Goal: Feedback & Contribution: Submit feedback/report problem

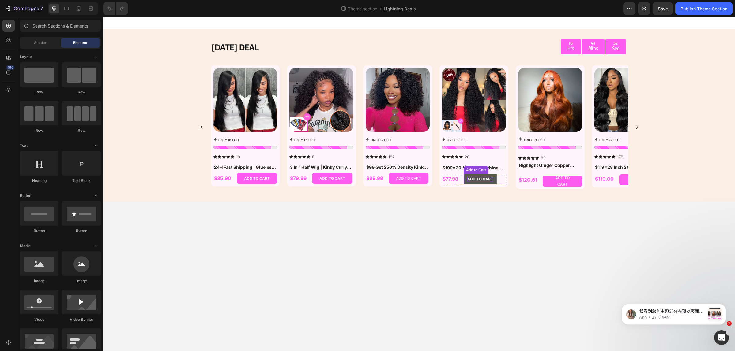
click at [479, 181] on div "ADD TO CART" at bounding box center [480, 179] width 26 height 5
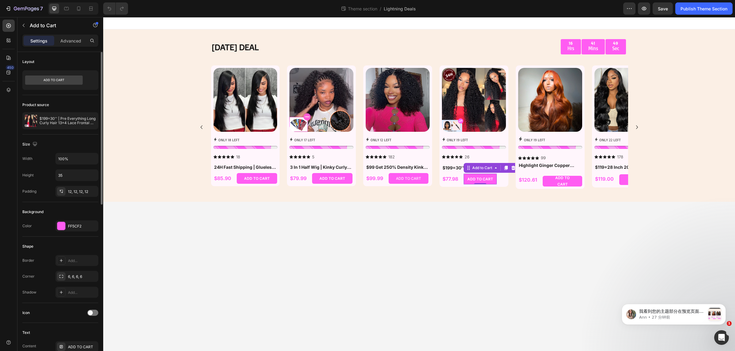
scroll to position [77, 0]
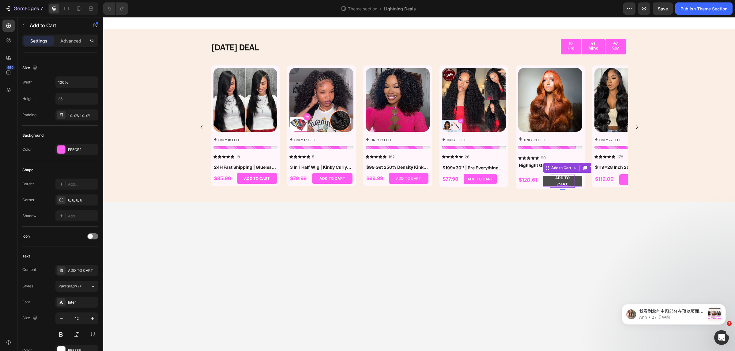
click at [574, 178] on div "ADD TO CART" at bounding box center [562, 181] width 25 height 13
click at [565, 180] on div "ADD TO CART" at bounding box center [562, 181] width 25 height 13
drag, startPoint x: 575, startPoint y: 181, endPoint x: 579, endPoint y: 180, distance: 4.0
click at [579, 180] on button "ADD TO CART" at bounding box center [561, 181] width 39 height 11
click at [485, 239] on body "[DATE] DEAL Text Block 16 Hrs 41 Mins 41 Sec Countdown Timer Row Row Product Im…" at bounding box center [419, 184] width 632 height 334
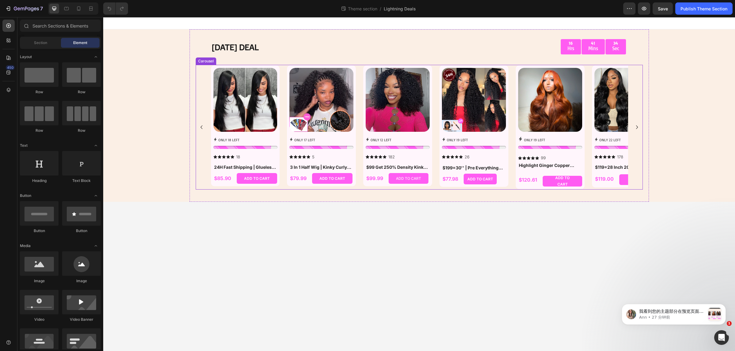
click at [637, 127] on icon "Carousel Next Arrow" at bounding box center [637, 128] width 2 height 4
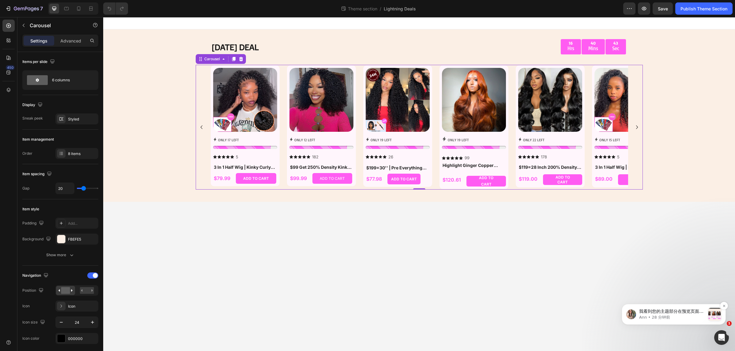
click at [712, 315] on div "message notification from Ann, 28 分钟前. 我看到您的主题部分在预览页面上显示正常，包括库存计数器。 您介意再检查一次吗？ …" at bounding box center [714, 314] width 13 height 13
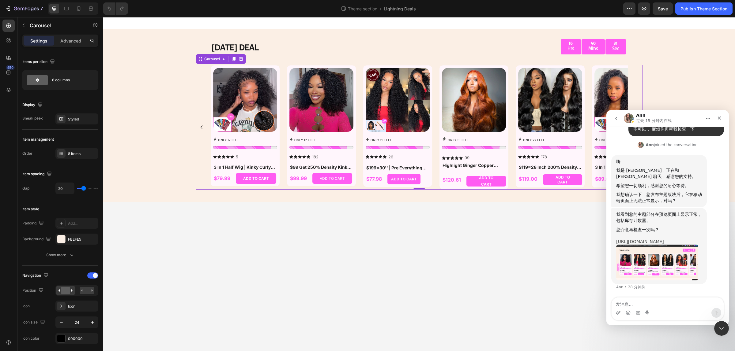
scroll to position [1920, 0]
click at [664, 258] on img "Ann说…" at bounding box center [657, 263] width 82 height 36
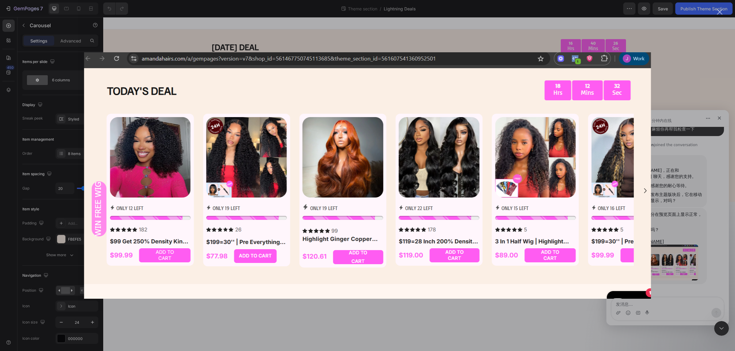
scroll to position [0, 0]
click at [693, 59] on div "Intercom Messenger" at bounding box center [367, 175] width 735 height 351
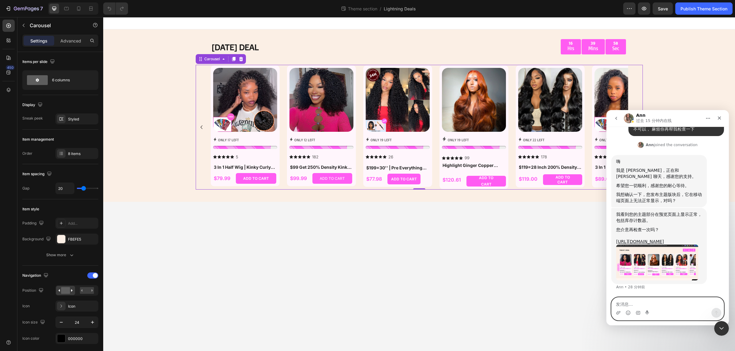
click at [642, 303] on textarea "发消息..." at bounding box center [667, 303] width 112 height 10
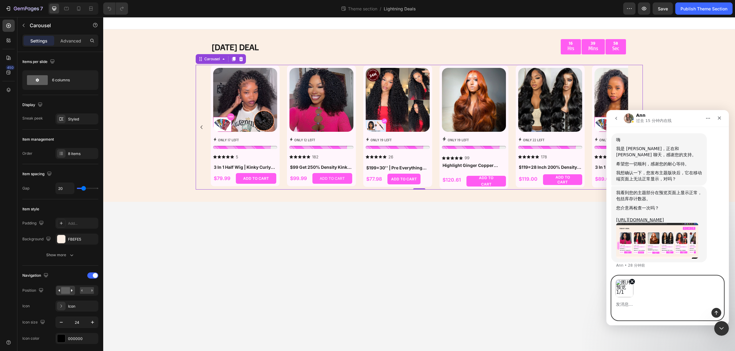
scroll to position [1942, 0]
type textarea "n"
click at [634, 305] on textarea "你好 这些整体都不齐" at bounding box center [667, 303] width 112 height 10
click at [688, 302] on textarea "你好 这些add to cart 整体都不齐" at bounding box center [667, 303] width 112 height 10
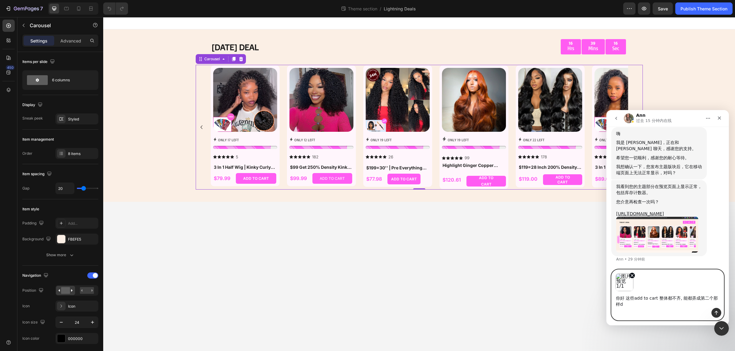
scroll to position [1948, 0]
type textarea "你好 这些add to cart 整体都不齐, 能都弄成第二个那样的吗"
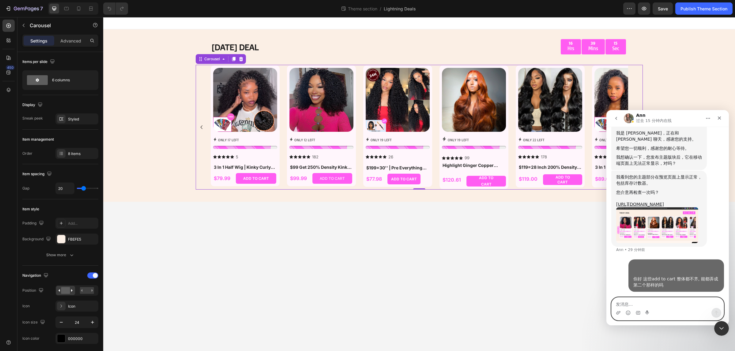
scroll to position [1958, 0]
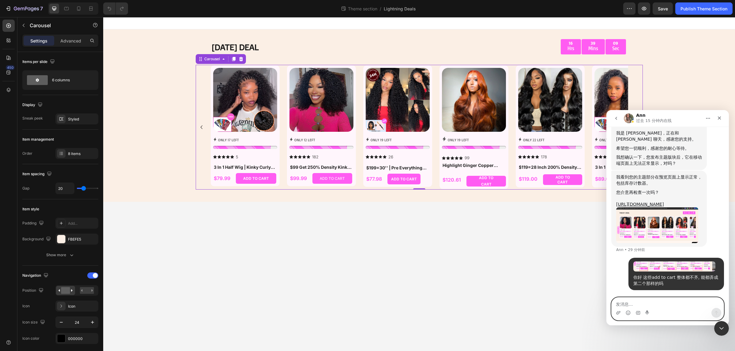
click at [632, 303] on textarea "发消息..." at bounding box center [667, 303] width 112 height 10
type textarea "确保手机端和电脑端都是同步对齐的"
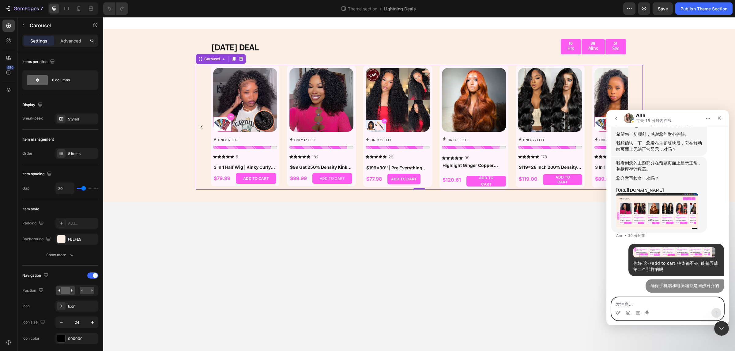
scroll to position [1972, 0]
type textarea "麻烦了"
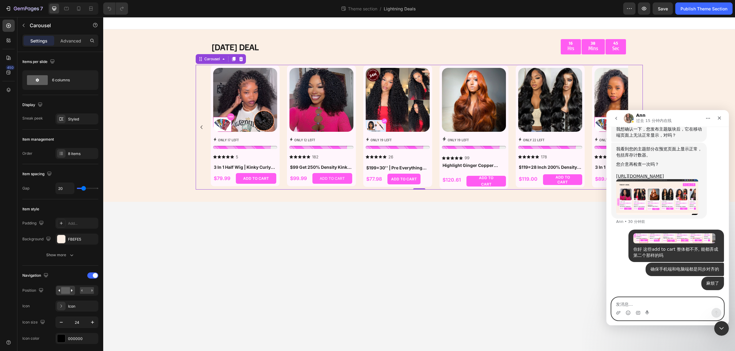
scroll to position [1986, 0]
click at [651, 303] on textarea "发消息..." at bounding box center [667, 303] width 112 height 10
type textarea "你好？"
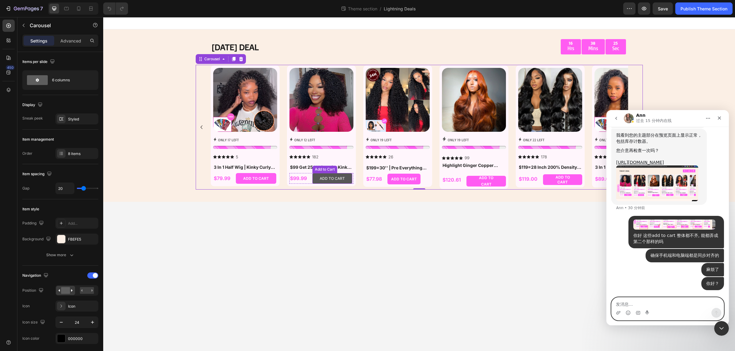
click at [348, 179] on button "ADD TO CART" at bounding box center [332, 178] width 40 height 11
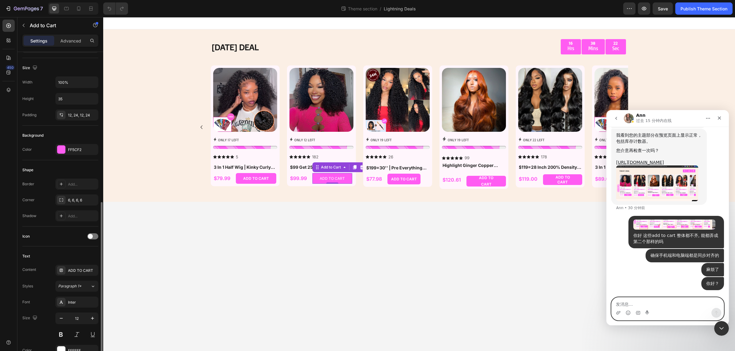
scroll to position [191, 0]
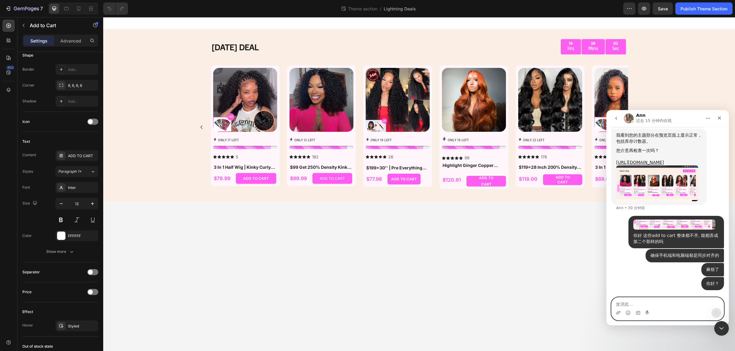
click at [442, 252] on body "[DATE] DEAL Text Block 16 Hrs 38 Mins 02 Sec Countdown Timer Row Row Product Im…" at bounding box center [419, 184] width 632 height 334
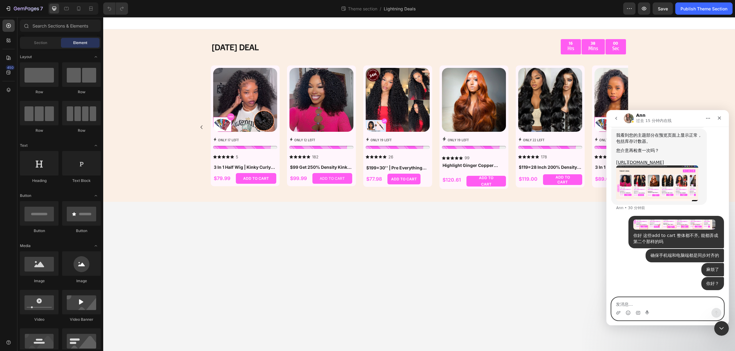
click at [330, 253] on body "[DATE] DEAL Text Block 16 Hrs 38 Mins 00 Sec Countdown Timer Row Row Product Im…" at bounding box center [419, 184] width 632 height 334
click at [80, 9] on icon at bounding box center [78, 8] width 3 height 4
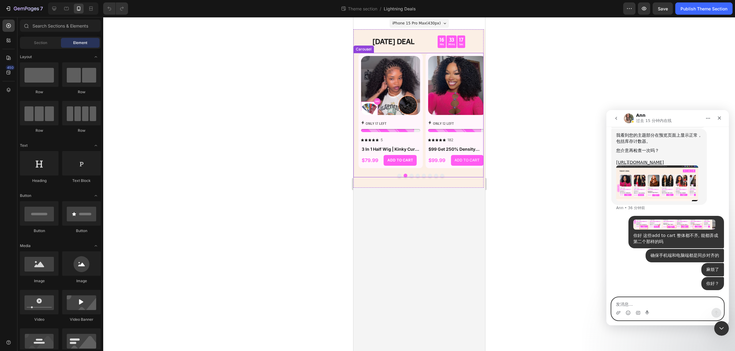
click at [411, 176] on button "Dot" at bounding box center [411, 176] width 4 height 4
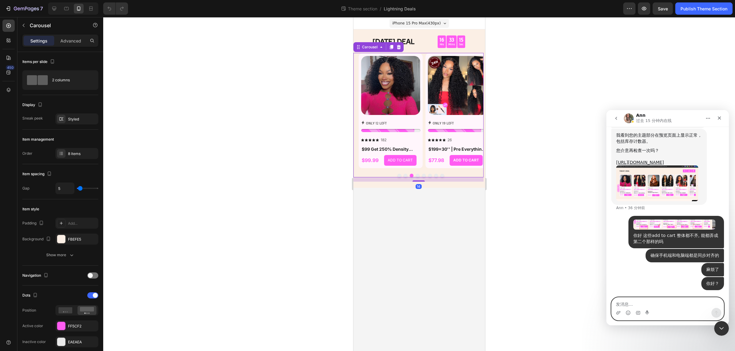
click at [417, 175] on button "Dot" at bounding box center [417, 176] width 4 height 4
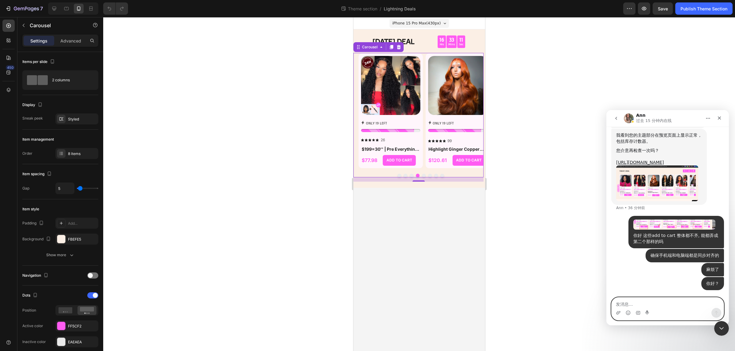
click at [424, 175] on button "Dot" at bounding box center [424, 176] width 4 height 4
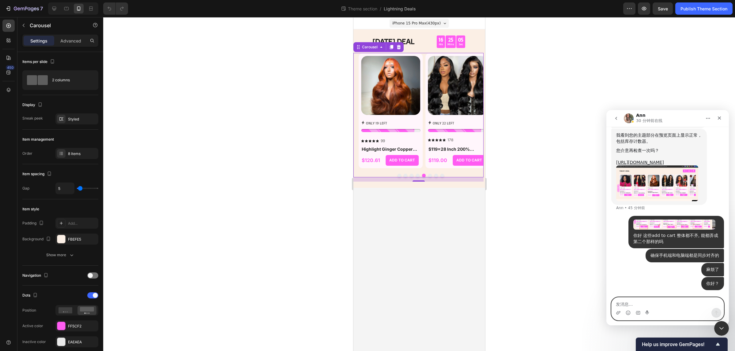
click at [257, 227] on div at bounding box center [419, 184] width 632 height 334
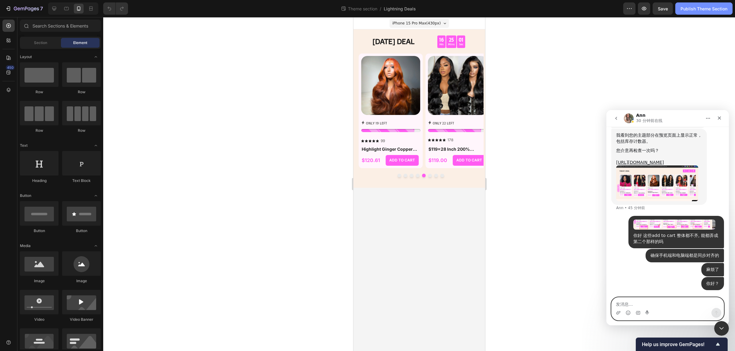
click at [702, 13] on button "Publish Theme Section" at bounding box center [703, 8] width 57 height 12
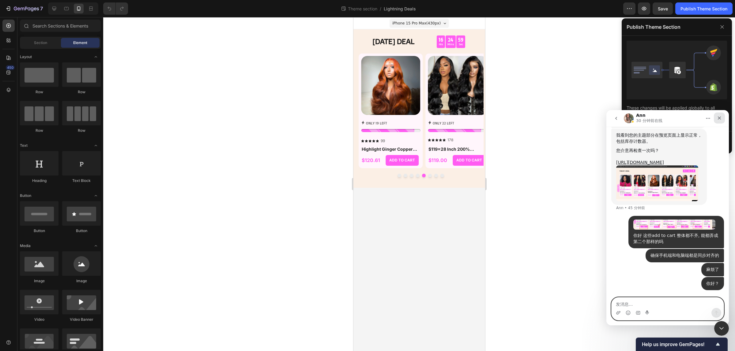
click at [718, 118] on icon "关闭" at bounding box center [719, 118] width 5 height 5
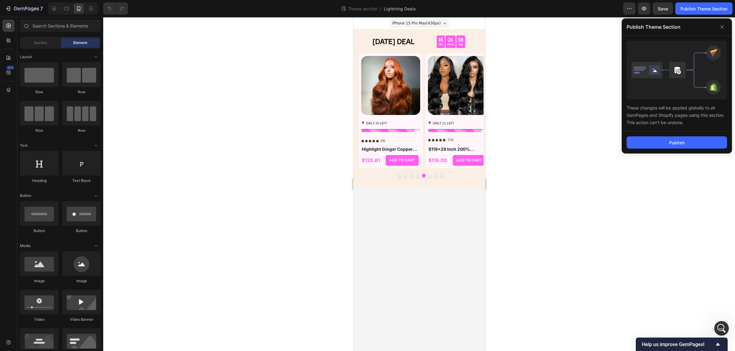
click at [561, 131] on div at bounding box center [419, 184] width 632 height 334
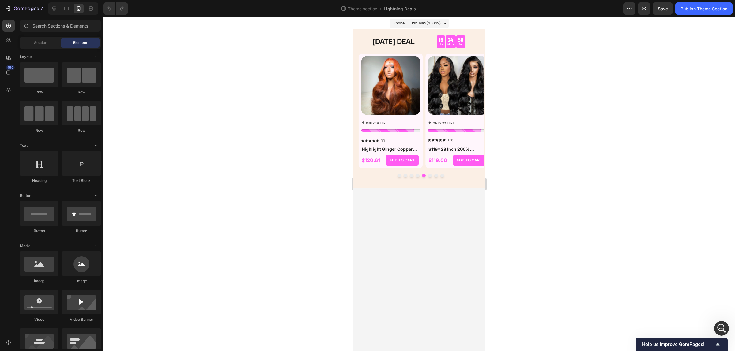
scroll to position [2000, 0]
click at [621, 219] on div at bounding box center [419, 184] width 632 height 334
click at [65, 10] on icon at bounding box center [66, 9] width 6 height 6
click at [54, 9] on icon at bounding box center [54, 9] width 4 height 4
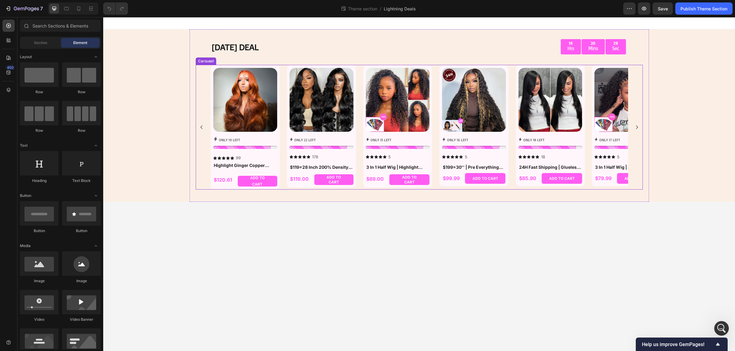
click at [636, 126] on icon "Carousel Next Arrow" at bounding box center [636, 127] width 7 height 7
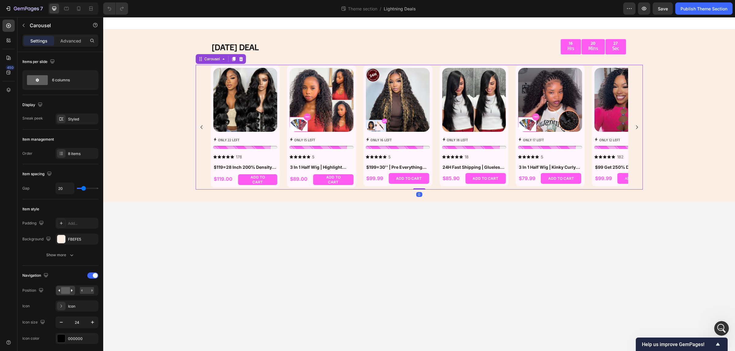
click at [636, 126] on icon "Carousel Next Arrow" at bounding box center [636, 127] width 7 height 7
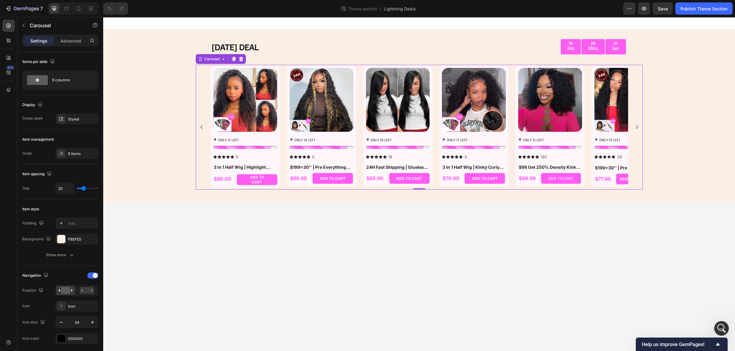
click at [636, 128] on icon "Carousel Next Arrow" at bounding box center [636, 127] width 7 height 7
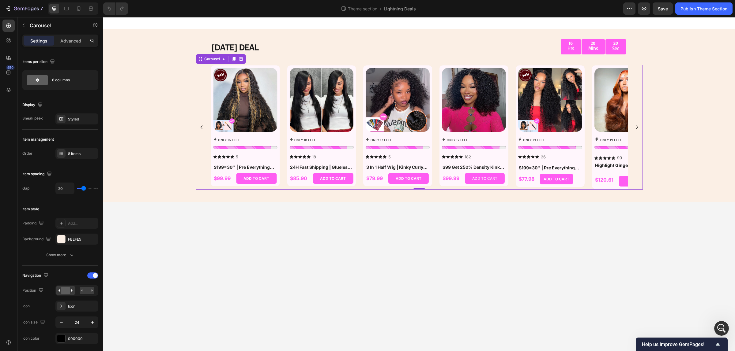
click at [636, 128] on icon "Carousel Next Arrow" at bounding box center [636, 127] width 7 height 7
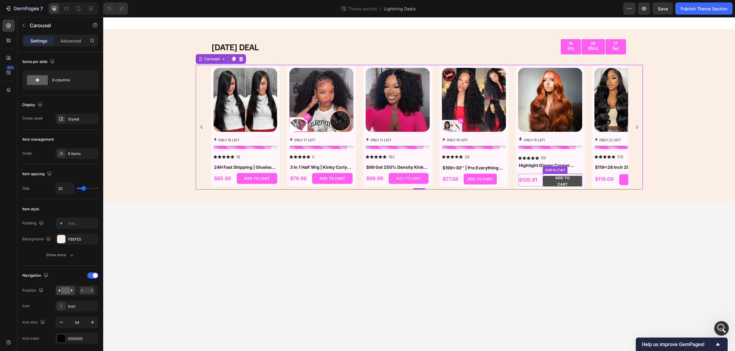
click at [576, 180] on button "ADD TO CART" at bounding box center [561, 181] width 39 height 11
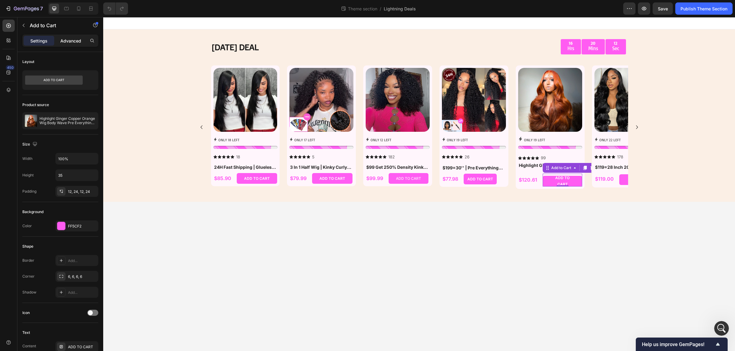
click at [63, 40] on p "Advanced" at bounding box center [70, 41] width 21 height 6
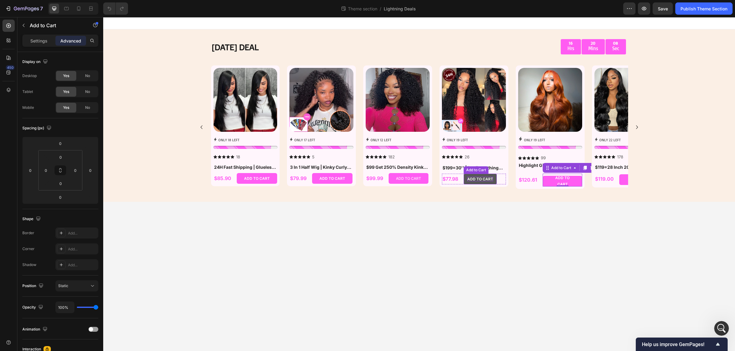
click at [485, 180] on div "ADD TO CART" at bounding box center [480, 179] width 26 height 5
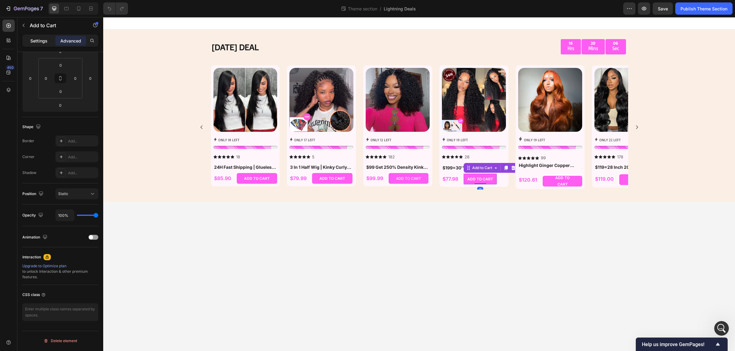
click at [34, 37] on div "Settings" at bounding box center [39, 41] width 31 height 10
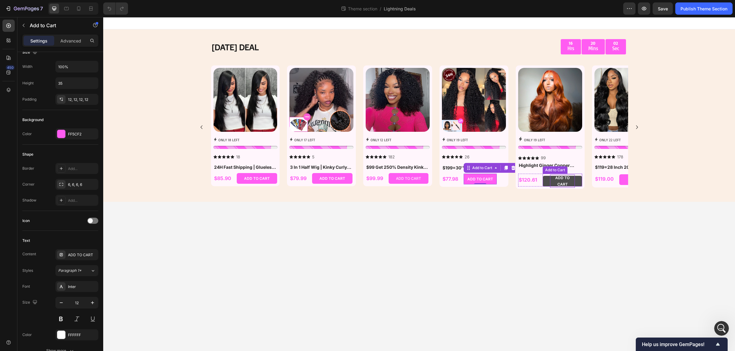
click at [564, 180] on p "ADD TO CART" at bounding box center [562, 181] width 25 height 13
click at [485, 178] on div "ADD TO CART" at bounding box center [480, 179] width 26 height 5
click at [552, 179] on p "ADD TO CART" at bounding box center [562, 181] width 25 height 13
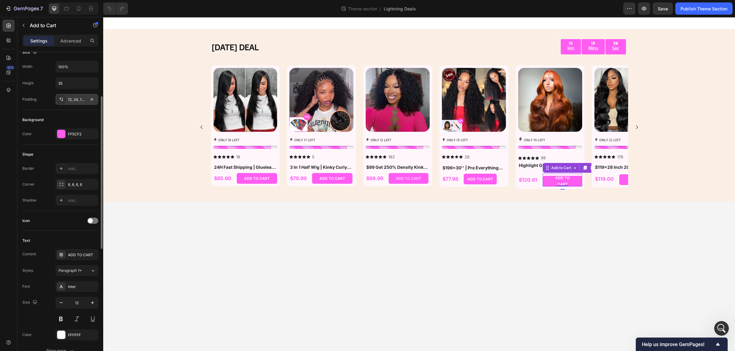
click at [77, 100] on div "12, 24, 12, 24" at bounding box center [77, 100] width 18 height 6
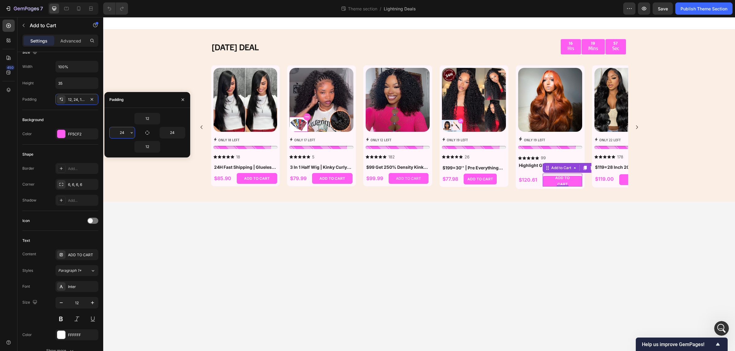
click at [125, 133] on input "24" at bounding box center [122, 132] width 25 height 11
type input "12"
click at [171, 131] on input "24" at bounding box center [172, 132] width 25 height 11
type input "12"
click at [234, 209] on body "[DATE] DEAL Text Block 16 Hrs 19 Mins [STREET_ADDRESS] Product Images ONLY 18 L…" at bounding box center [419, 184] width 632 height 334
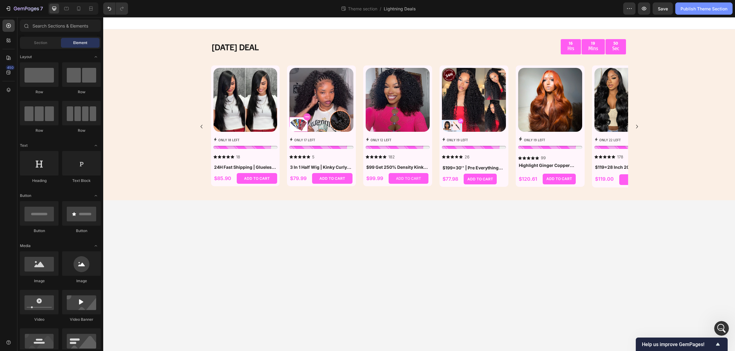
click at [706, 13] on button "Publish Theme Section" at bounding box center [703, 8] width 57 height 12
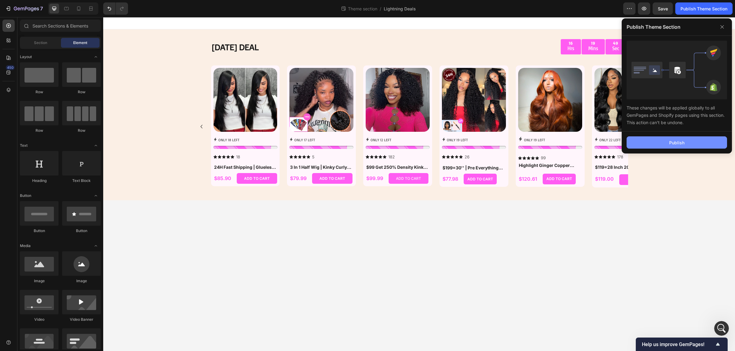
click at [695, 141] on button "Publish" at bounding box center [676, 143] width 100 height 12
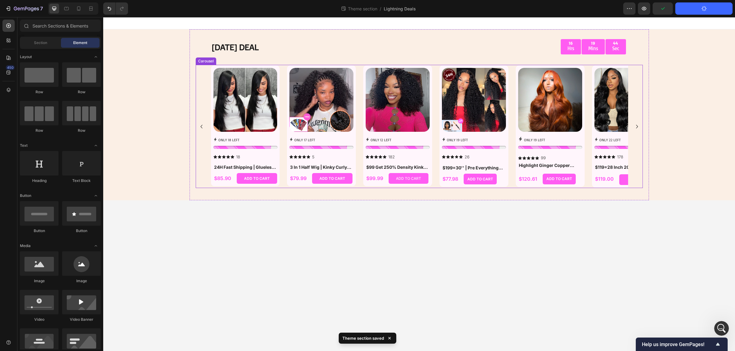
click at [637, 126] on icon "Carousel Next Arrow" at bounding box center [636, 126] width 7 height 7
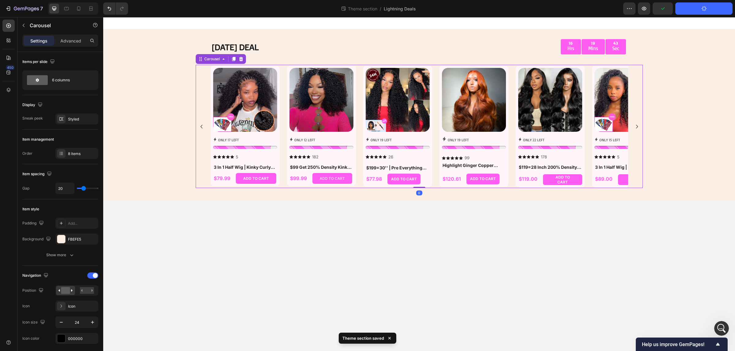
click at [637, 126] on icon "Carousel Next Arrow" at bounding box center [636, 126] width 7 height 7
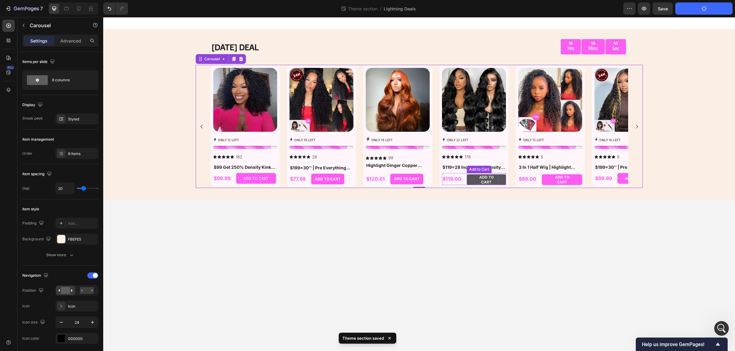
click at [495, 179] on div "ADD TO CART" at bounding box center [486, 179] width 24 height 9
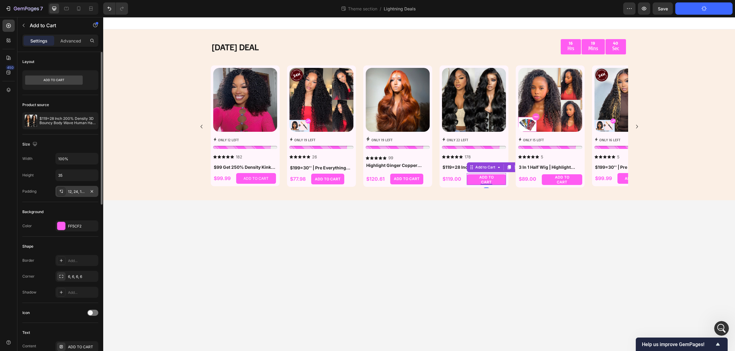
click at [79, 192] on div "12, 24, 12, 24" at bounding box center [77, 192] width 18 height 6
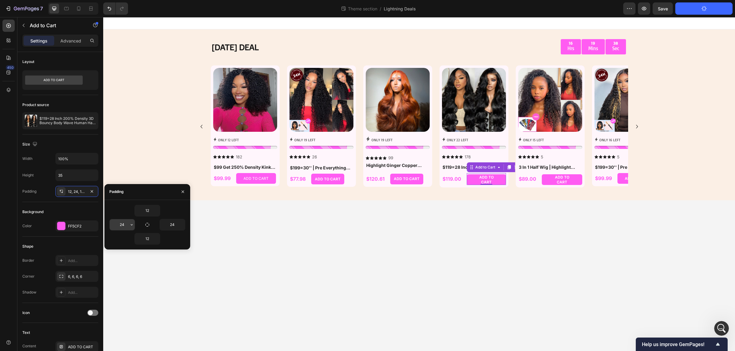
click at [118, 226] on input "24" at bounding box center [122, 224] width 25 height 11
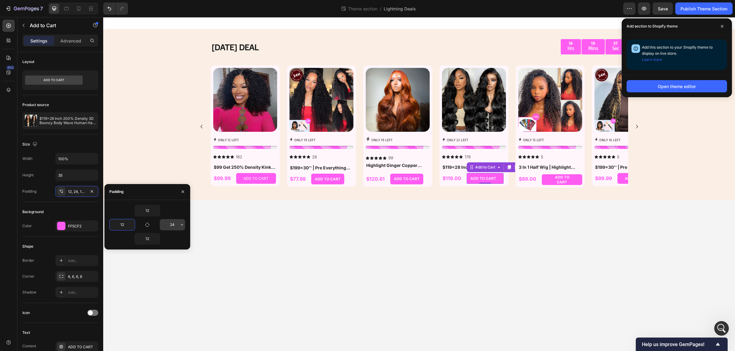
type input "12"
click at [175, 226] on input "24" at bounding box center [172, 224] width 25 height 11
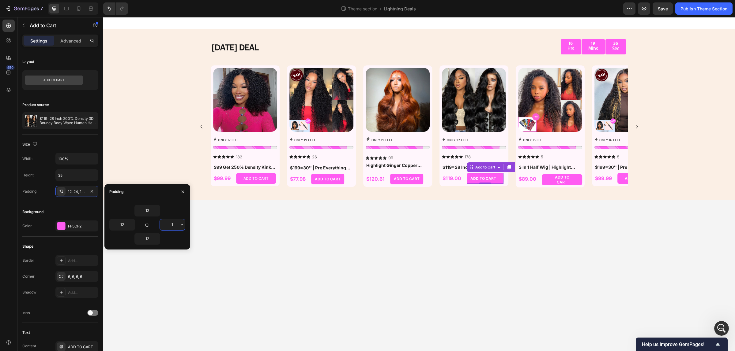
type input "12"
click at [288, 254] on body "[DATE] DEAL Text Block 16 Hrs 19 Mins [STREET_ADDRESS] Product Images ONLY 18 L…" at bounding box center [419, 184] width 632 height 334
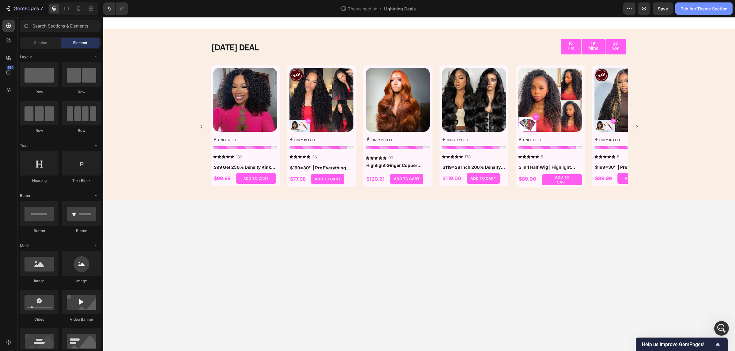
click at [707, 8] on div "Publish Theme Section" at bounding box center [703, 9] width 47 height 6
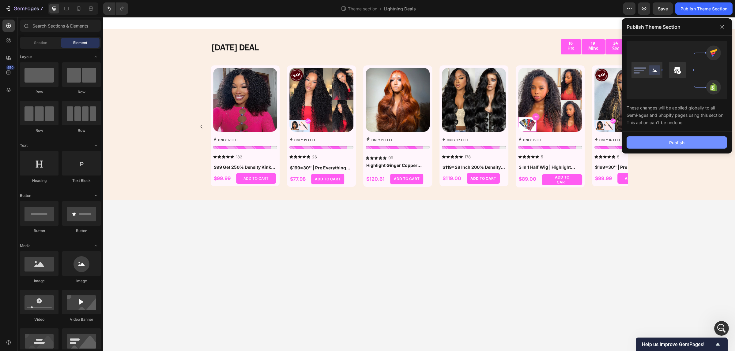
click at [688, 142] on button "Publish" at bounding box center [676, 143] width 100 height 12
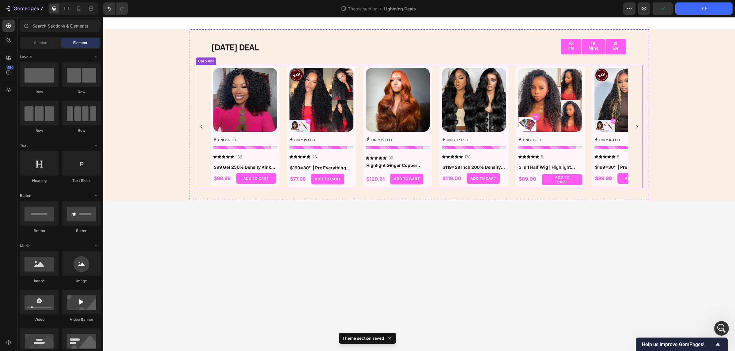
click at [636, 126] on icon "Carousel Next Arrow" at bounding box center [636, 126] width 7 height 7
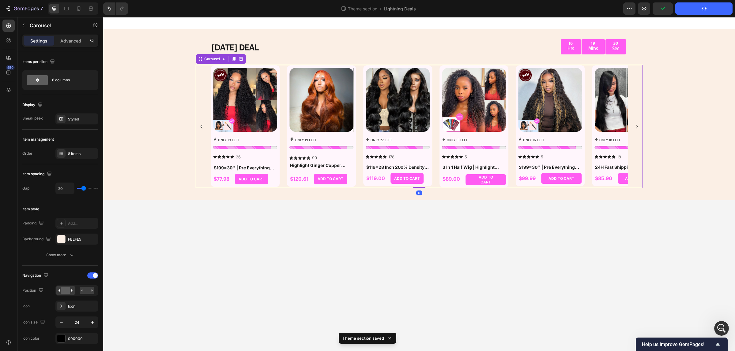
click at [636, 126] on icon "Carousel Next Arrow" at bounding box center [636, 126] width 7 height 7
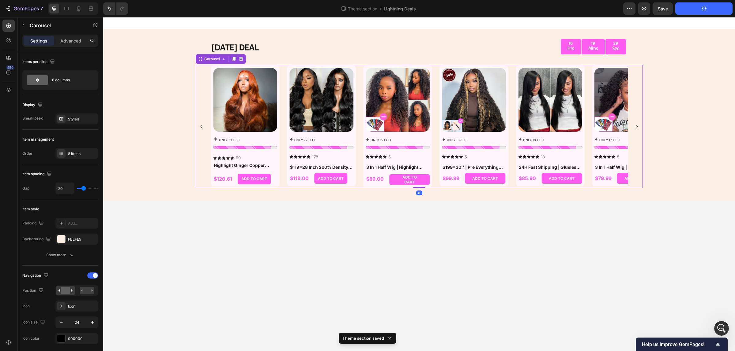
click at [636, 126] on icon "Carousel Next Arrow" at bounding box center [636, 126] width 7 height 7
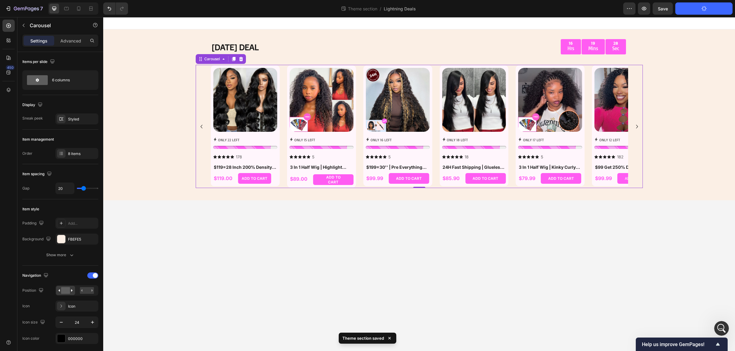
click at [636, 126] on icon "Carousel Next Arrow" at bounding box center [636, 126] width 7 height 7
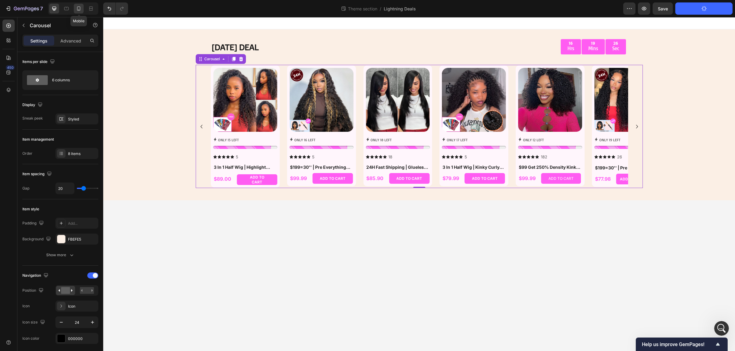
click at [77, 10] on icon at bounding box center [79, 9] width 6 height 6
type input "5"
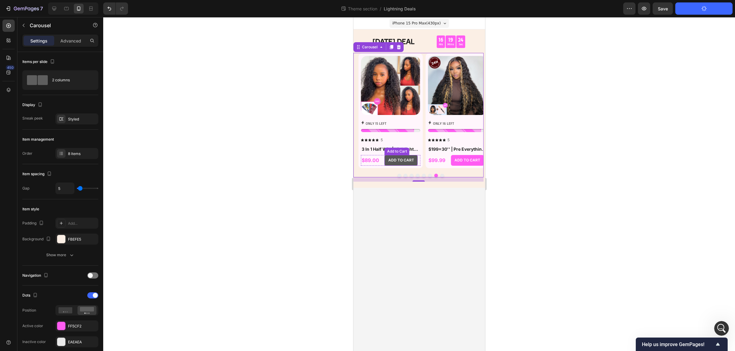
click at [414, 160] on button "ADD TO CART" at bounding box center [400, 160] width 33 height 11
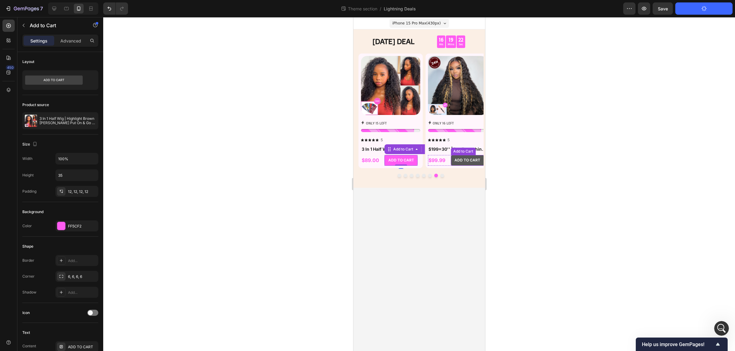
click at [479, 164] on button "ADD TO CART" at bounding box center [466, 160] width 33 height 11
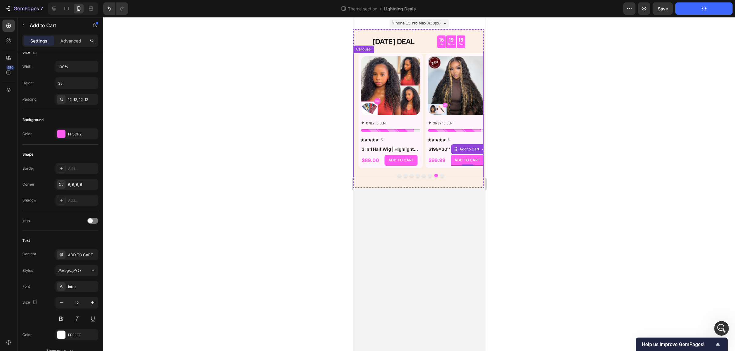
click at [440, 175] on button "Dot" at bounding box center [442, 176] width 4 height 4
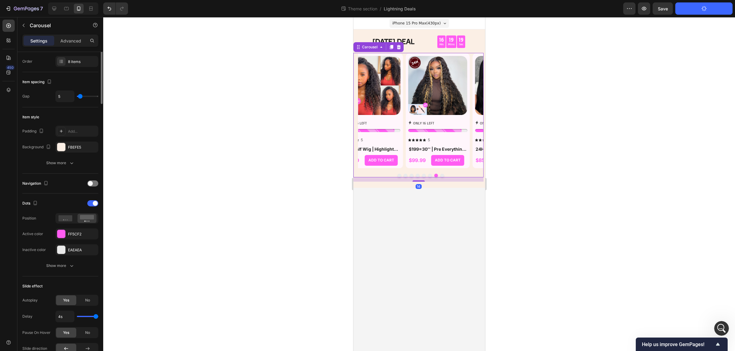
scroll to position [0, 0]
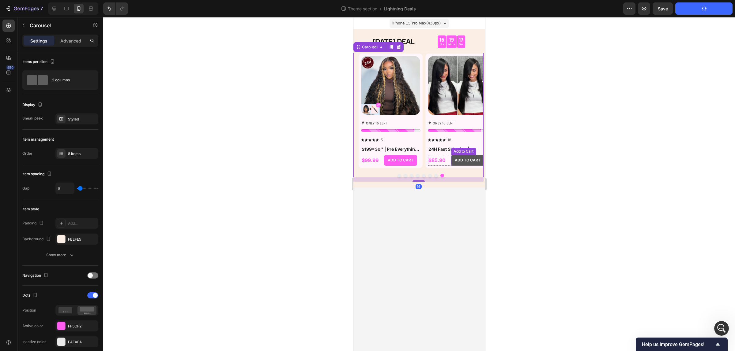
click at [472, 163] on button "ADD TO CART" at bounding box center [467, 160] width 33 height 11
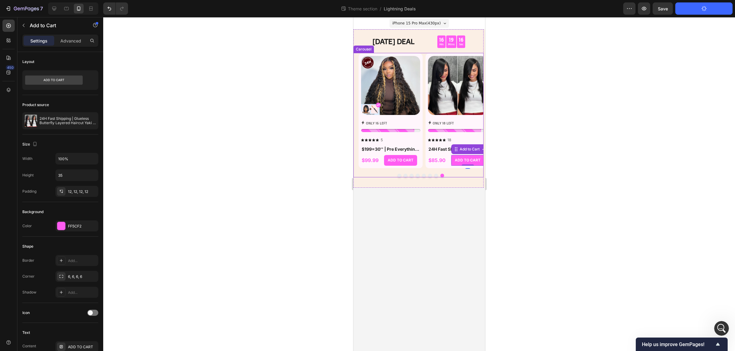
click at [399, 177] on button "Dot" at bounding box center [399, 176] width 4 height 4
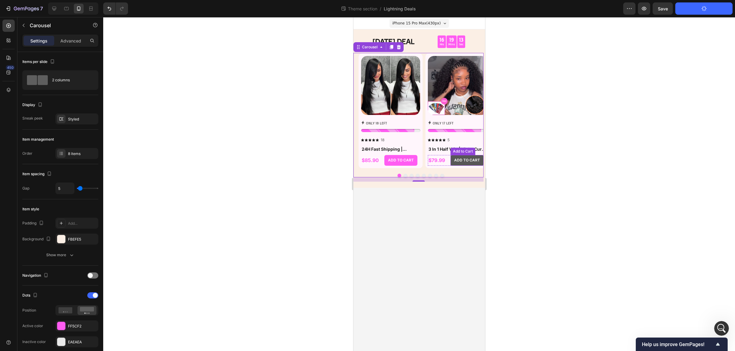
click at [473, 164] on button "ADD TO CART" at bounding box center [466, 160] width 33 height 11
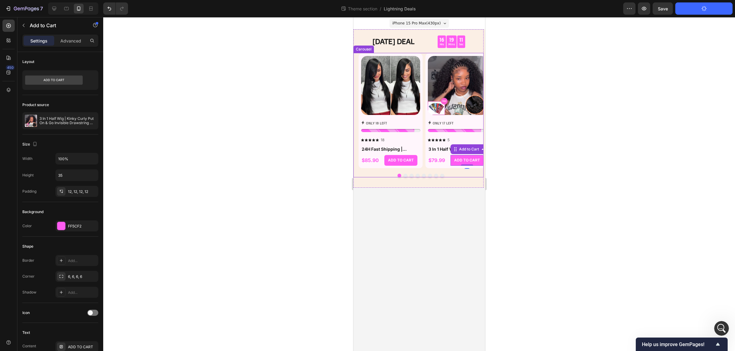
click at [404, 175] on button "Dot" at bounding box center [405, 176] width 4 height 4
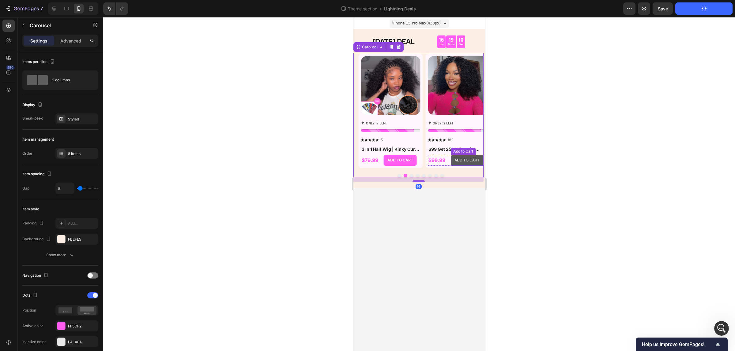
click at [463, 165] on button "ADD TO CART" at bounding box center [466, 160] width 32 height 11
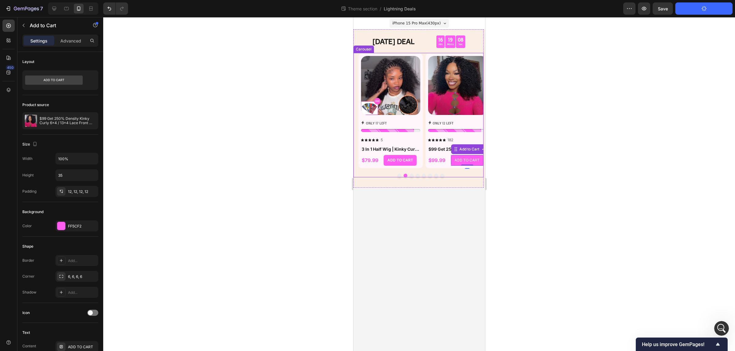
click at [411, 176] on button "Dot" at bounding box center [411, 176] width 4 height 4
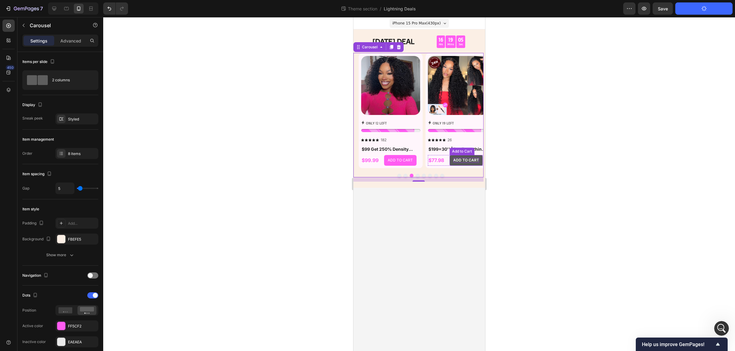
click at [472, 162] on div "ADD TO CART" at bounding box center [466, 160] width 26 height 5
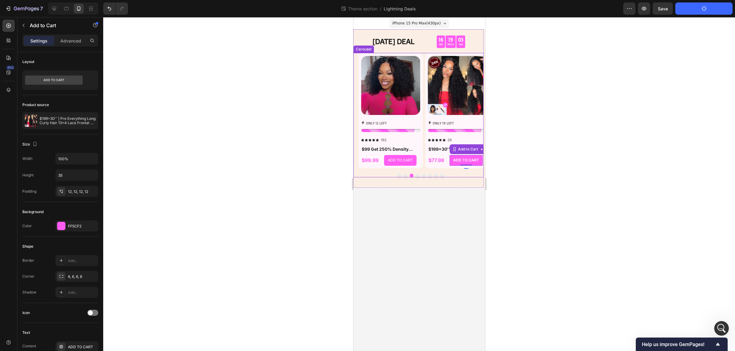
click at [418, 176] on button "Dot" at bounding box center [417, 176] width 4 height 4
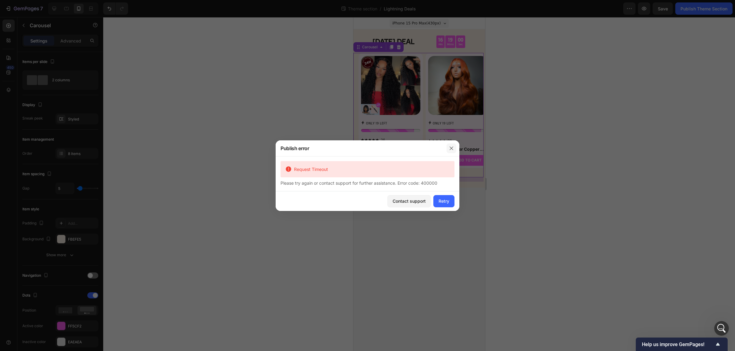
click at [450, 148] on icon "button" at bounding box center [451, 148] width 5 height 5
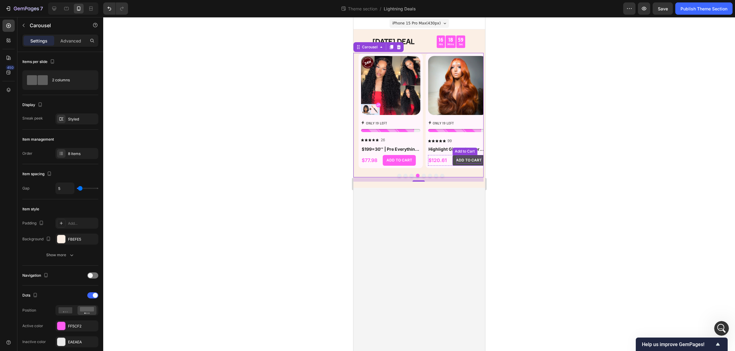
click at [463, 162] on p "ADD TO CART" at bounding box center [469, 160] width 26 height 7
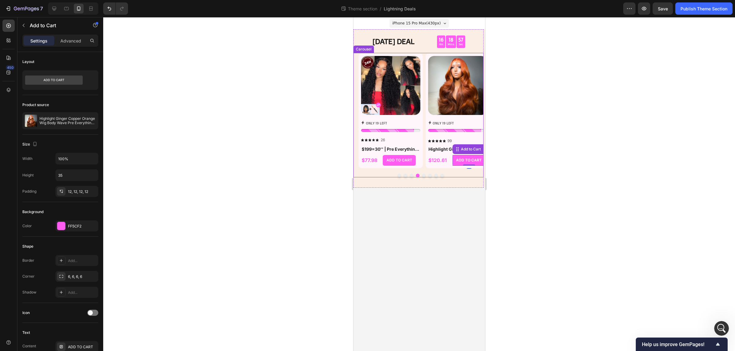
click at [424, 175] on button "Dot" at bounding box center [424, 176] width 4 height 4
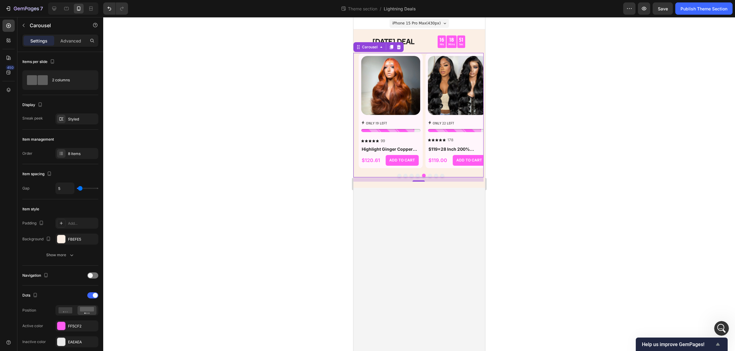
click at [702, 345] on span "Help us improve GemPages!" at bounding box center [678, 345] width 72 height 6
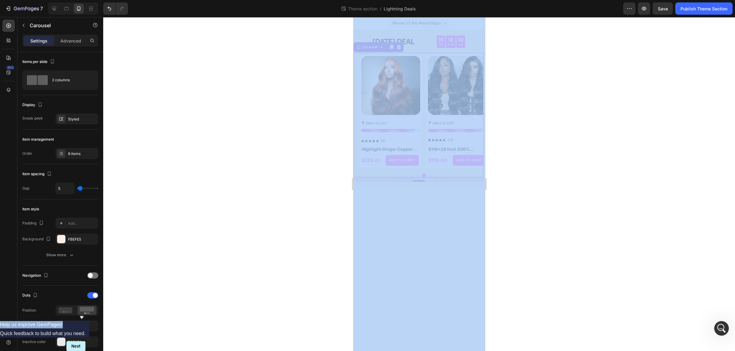
drag, startPoint x: 691, startPoint y: 314, endPoint x: 690, endPoint y: 273, distance: 41.7
click at [690, 0] on body "7 Theme section / Lightning Deals Preview Save Publish Theme Section 450 Sectio…" at bounding box center [367, 0] width 735 height 0
drag, startPoint x: 673, startPoint y: 264, endPoint x: 672, endPoint y: 260, distance: 3.4
click at [672, 264] on div at bounding box center [419, 184] width 632 height 334
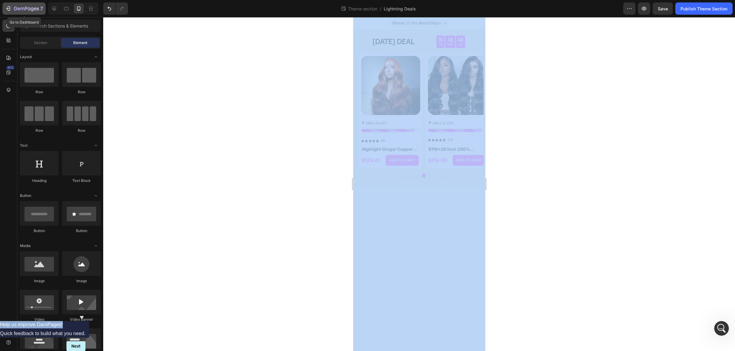
click at [5, 7] on icon "button" at bounding box center [8, 9] width 6 height 6
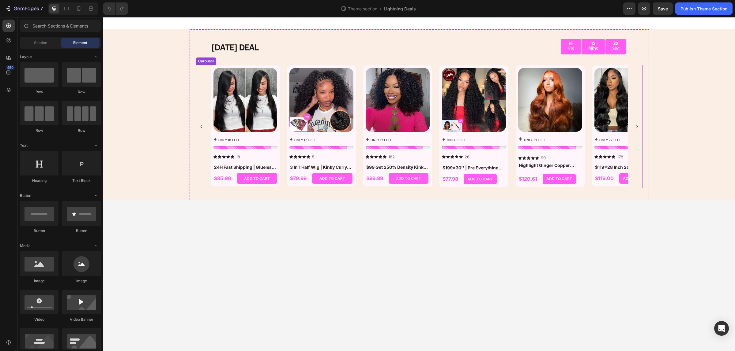
click at [637, 126] on icon "Carousel Next Arrow" at bounding box center [637, 127] width 2 height 4
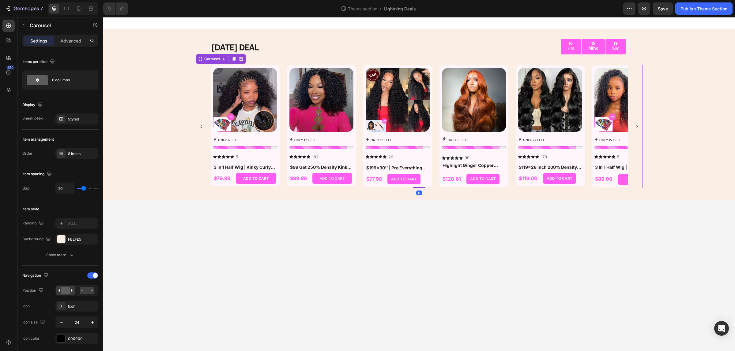
click at [637, 126] on icon "Carousel Next Arrow" at bounding box center [637, 127] width 2 height 4
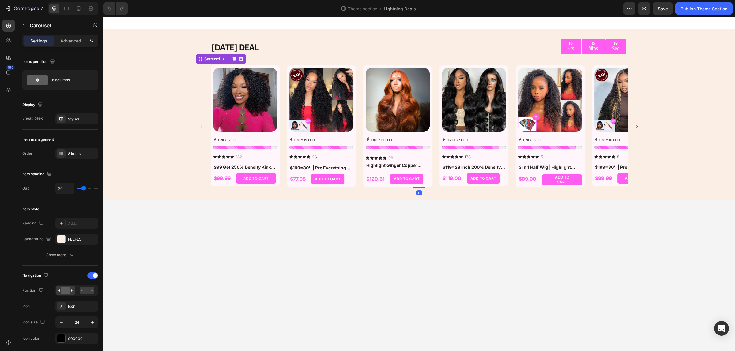
click at [637, 126] on icon "Carousel Next Arrow" at bounding box center [637, 127] width 2 height 4
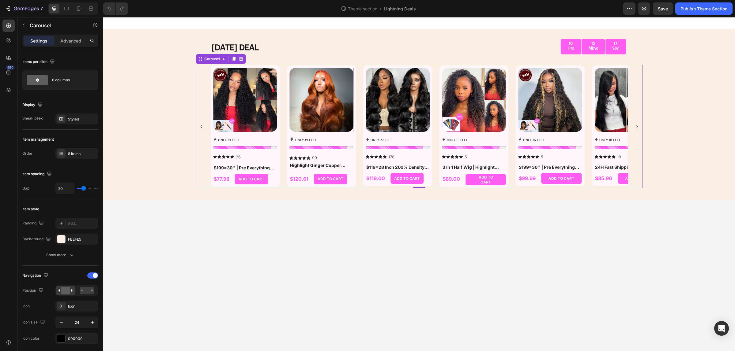
click at [637, 126] on icon "Carousel Next Arrow" at bounding box center [637, 127] width 2 height 4
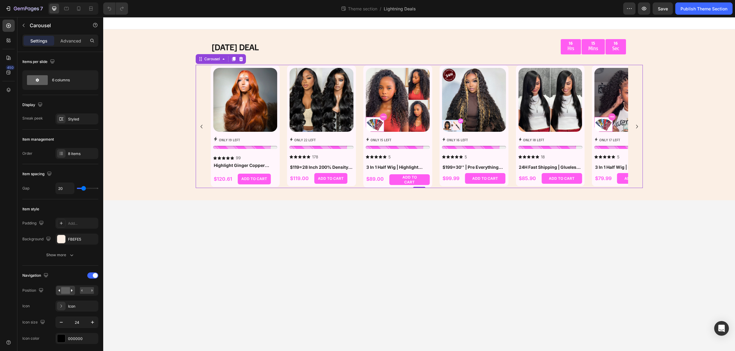
click at [637, 126] on icon "Carousel Next Arrow" at bounding box center [637, 127] width 2 height 4
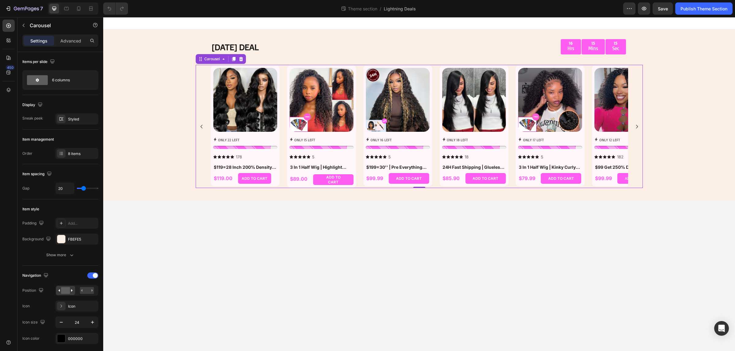
click at [637, 126] on icon "Carousel Next Arrow" at bounding box center [637, 127] width 2 height 4
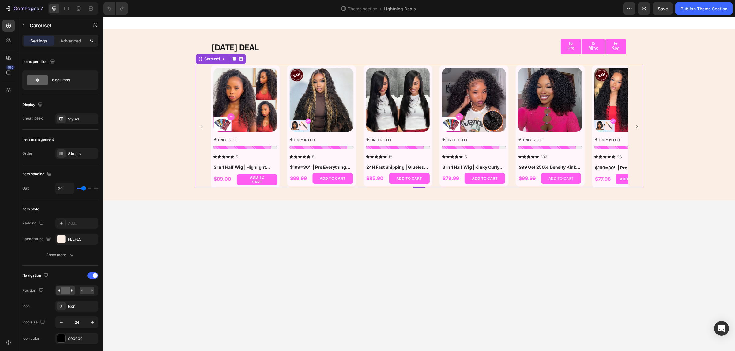
click at [636, 126] on icon "Carousel Next Arrow" at bounding box center [637, 127] width 2 height 4
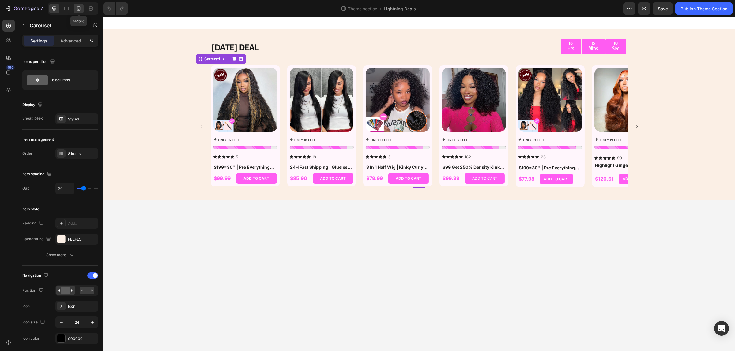
click at [82, 8] on icon at bounding box center [79, 9] width 6 height 6
type input "5"
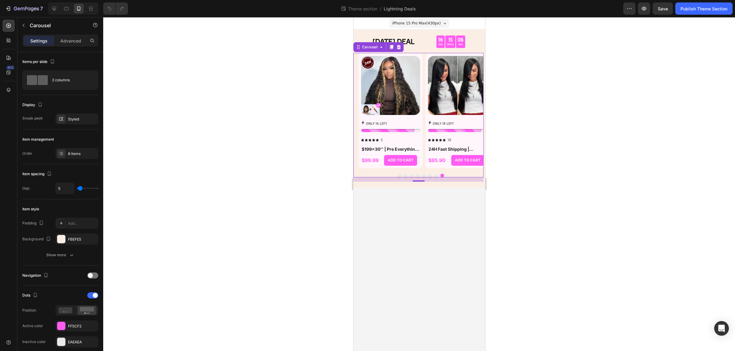
click at [397, 175] on button "Dot" at bounding box center [399, 176] width 4 height 4
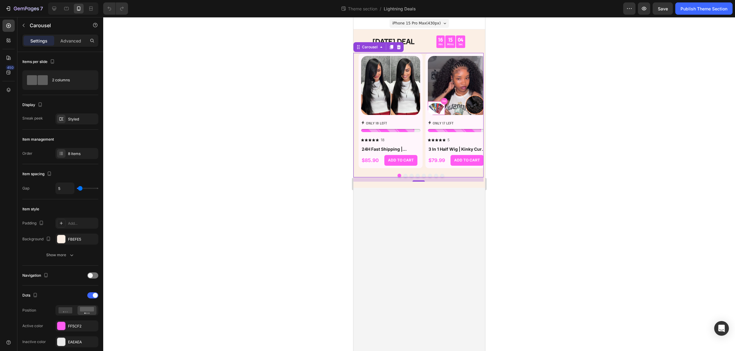
click at [406, 175] on button "Dot" at bounding box center [405, 176] width 4 height 4
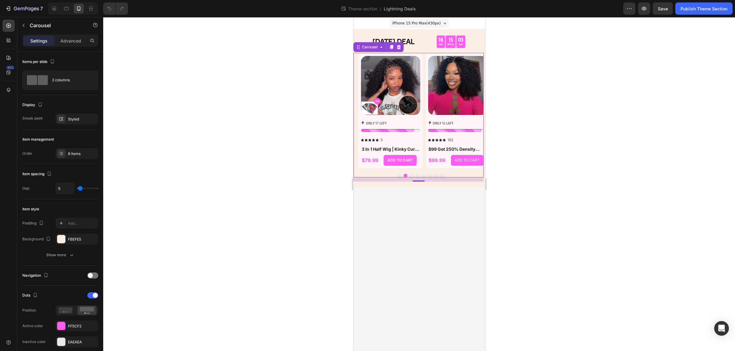
click at [412, 175] on button "Dot" at bounding box center [411, 176] width 4 height 4
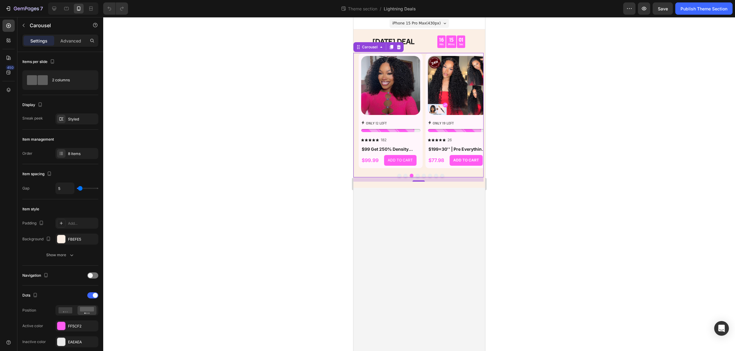
click at [420, 175] on div at bounding box center [421, 176] width 126 height 4
click at [418, 176] on button "Dot" at bounding box center [417, 176] width 4 height 4
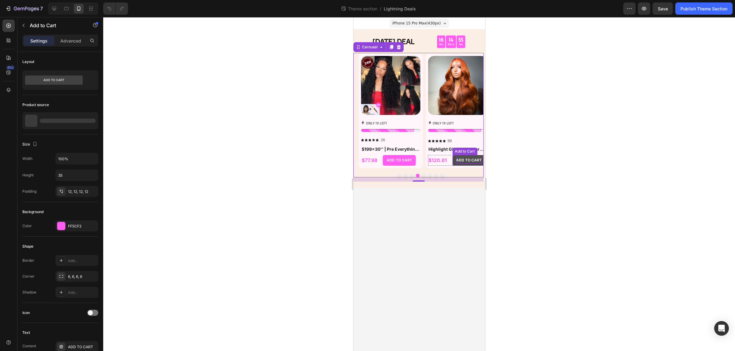
click at [464, 163] on div "ADD TO CART" at bounding box center [469, 160] width 26 height 7
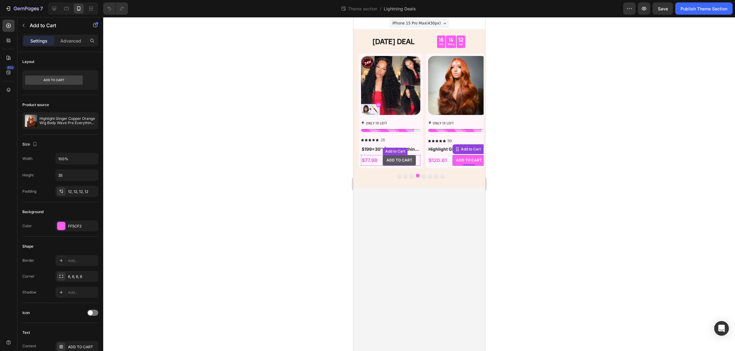
click at [408, 161] on div "ADD TO CART" at bounding box center [399, 160] width 26 height 5
click at [465, 159] on div "ADD TO CART" at bounding box center [469, 160] width 26 height 7
click at [713, 11] on div "Publish Theme Section" at bounding box center [703, 9] width 47 height 6
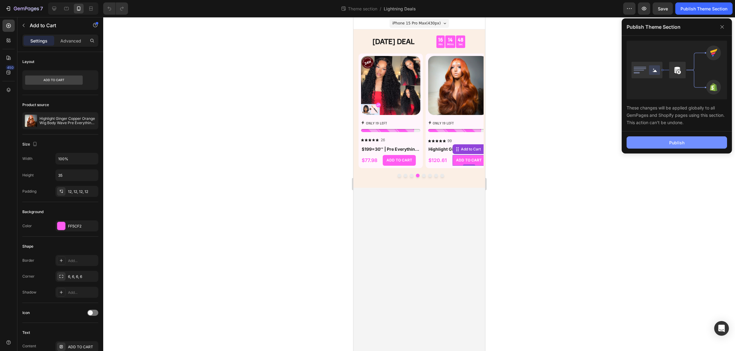
click at [680, 141] on div "Publish" at bounding box center [676, 143] width 15 height 6
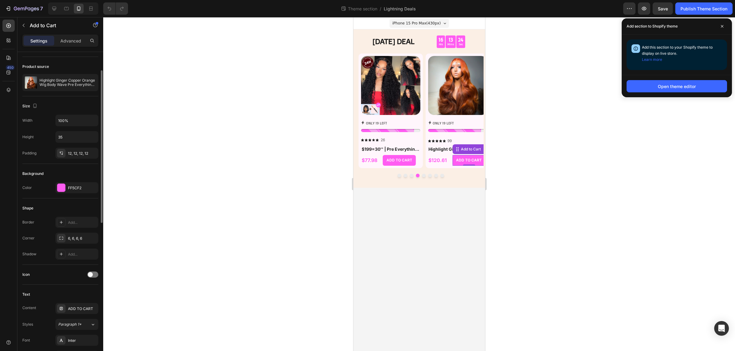
scroll to position [77, 0]
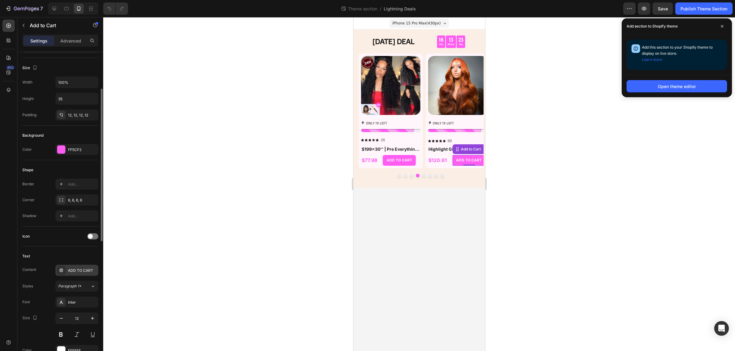
click at [74, 273] on div "ADD TO CART" at bounding box center [82, 271] width 29 height 6
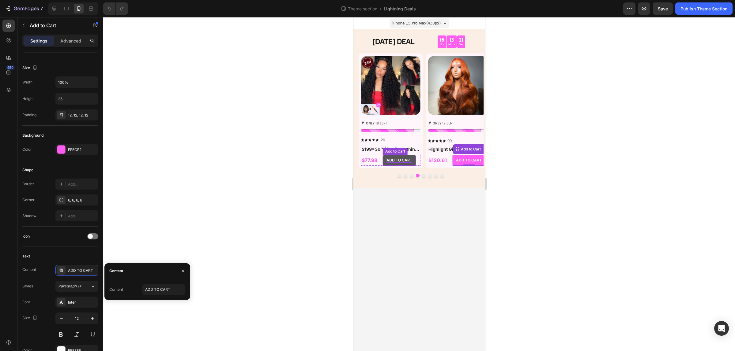
click at [402, 159] on div "ADD TO CART" at bounding box center [399, 160] width 26 height 5
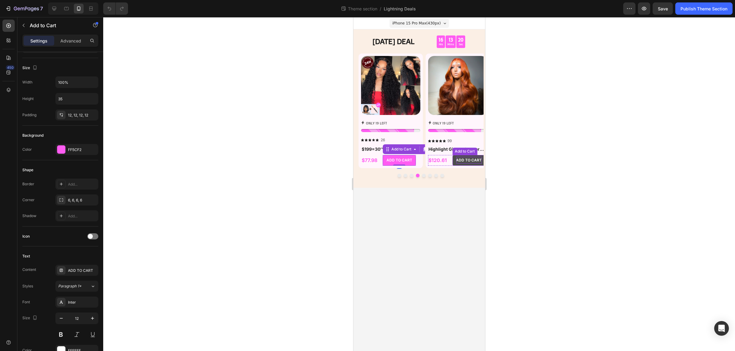
click at [464, 158] on div "ADD TO CART" at bounding box center [469, 160] width 26 height 7
click at [254, 170] on div at bounding box center [419, 184] width 632 height 334
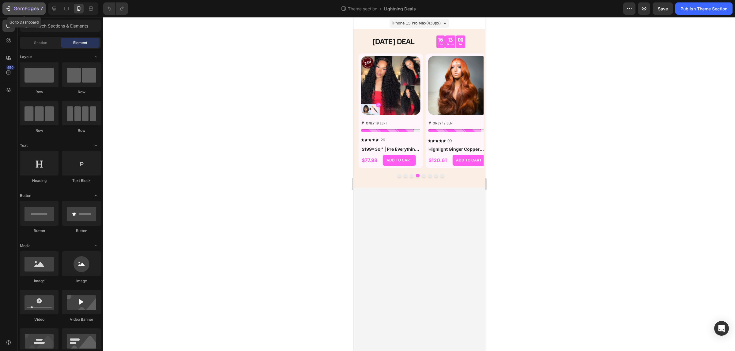
click at [7, 8] on icon "button" at bounding box center [8, 9] width 6 height 6
